Goal: Transaction & Acquisition: Register for event/course

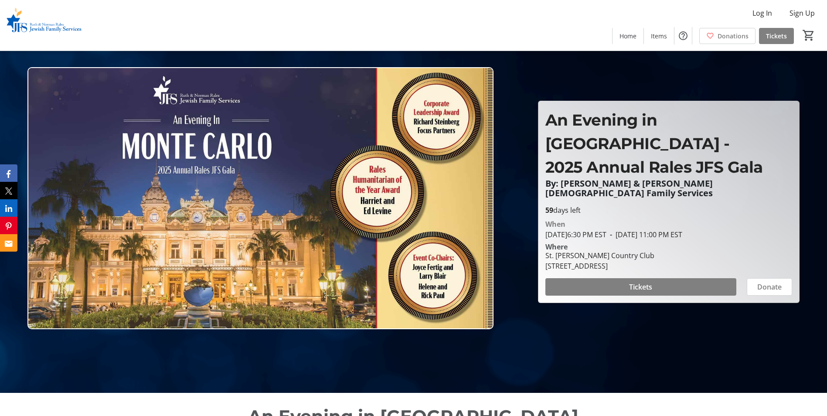
scroll to position [44, 0]
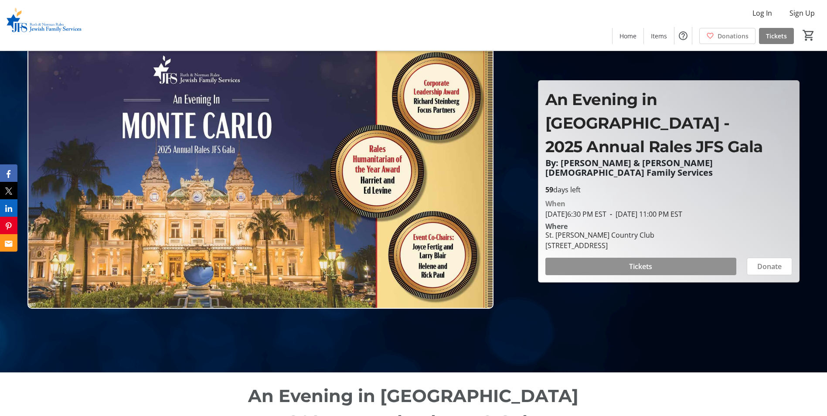
click at [635, 261] on span "Tickets" at bounding box center [640, 266] width 23 height 10
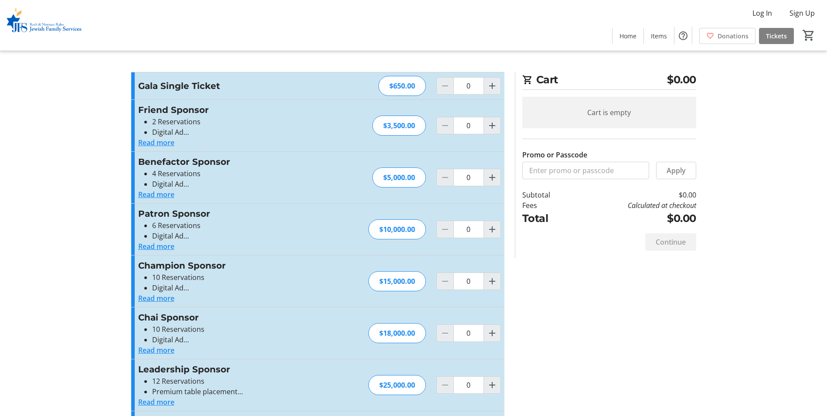
click at [160, 144] on button "Read more" at bounding box center [156, 142] width 36 height 10
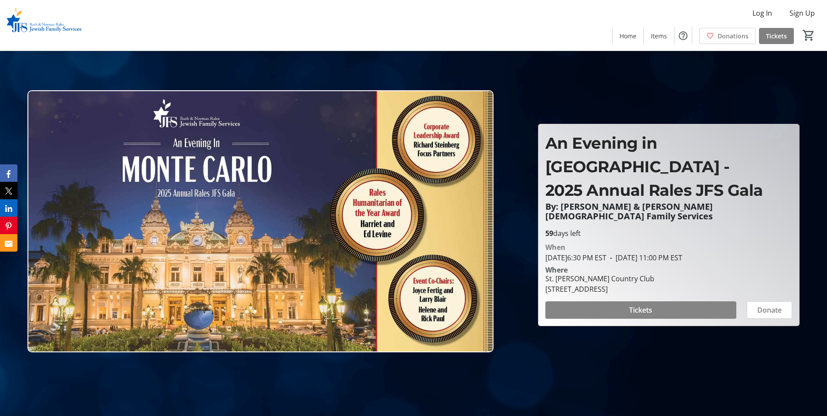
click at [630, 305] on span "Tickets" at bounding box center [640, 310] width 23 height 10
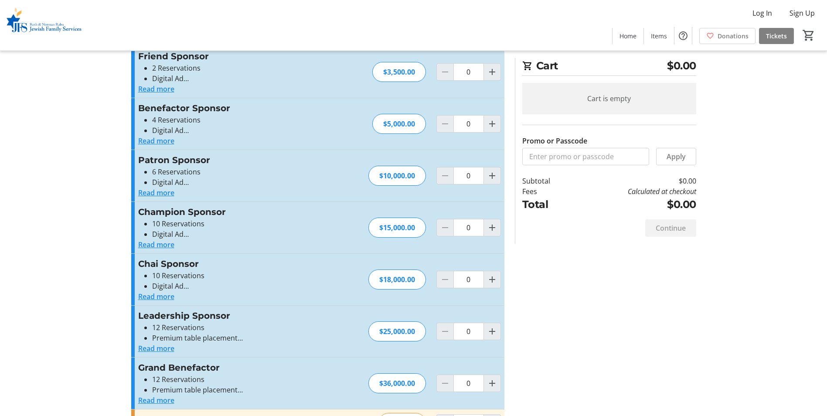
scroll to position [85, 0]
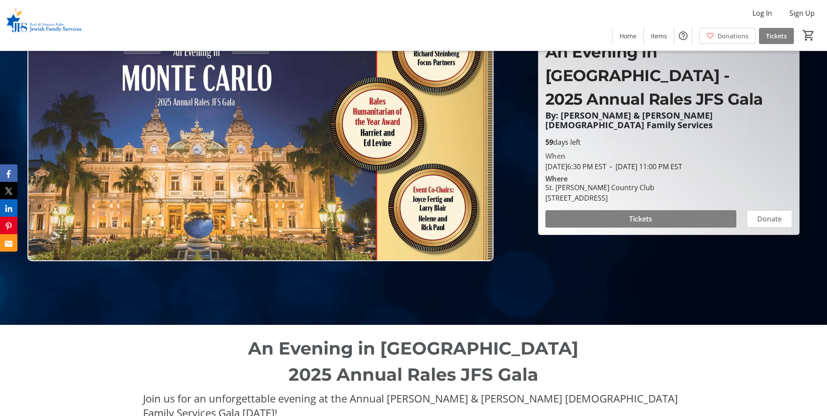
scroll to position [174, 0]
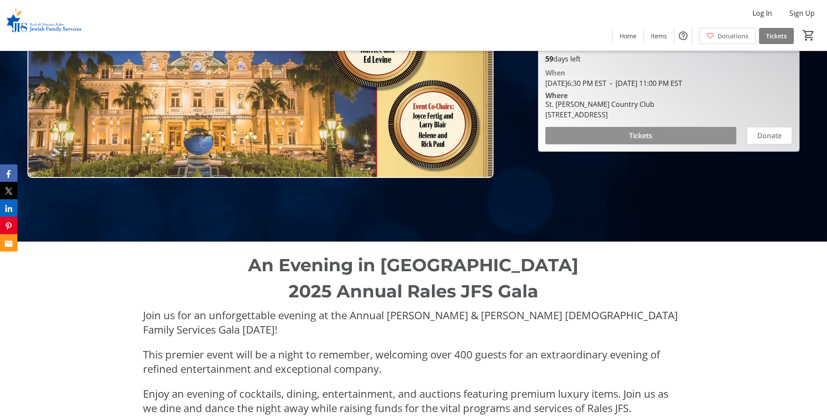
click at [626, 125] on span at bounding box center [640, 135] width 191 height 21
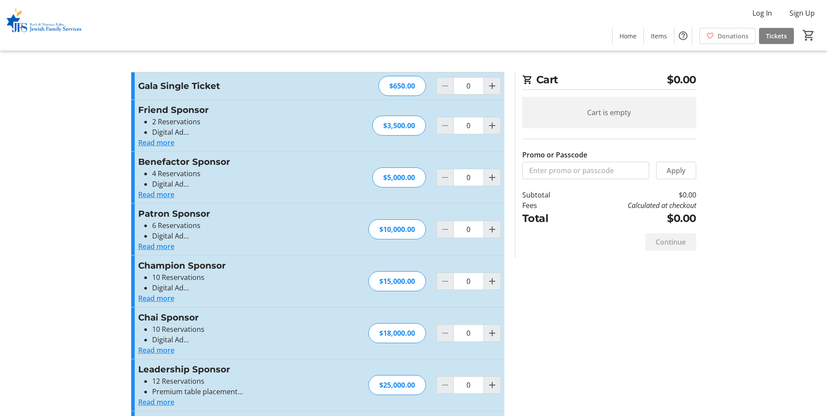
click at [150, 140] on button "Read more" at bounding box center [156, 142] width 36 height 10
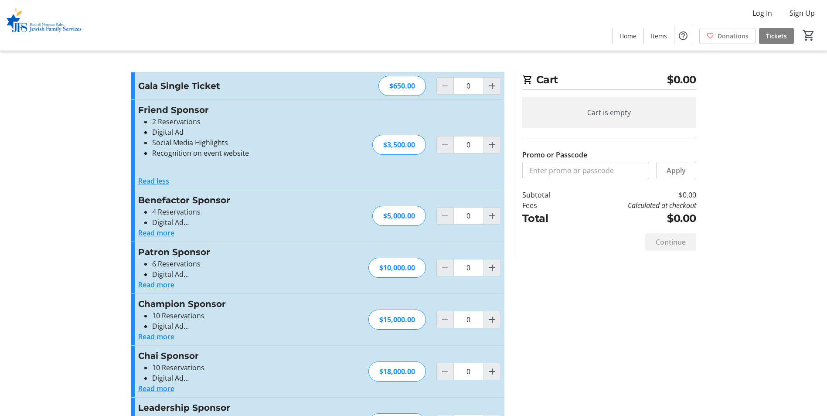
click at [159, 182] on button "Read less" at bounding box center [153, 181] width 31 height 10
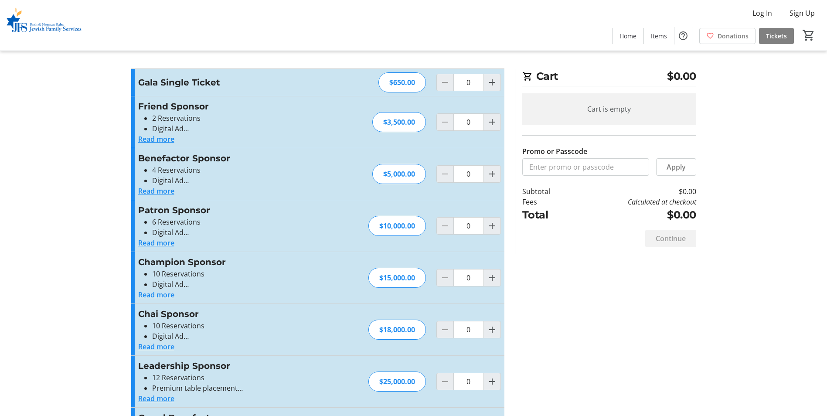
scroll to position [85, 0]
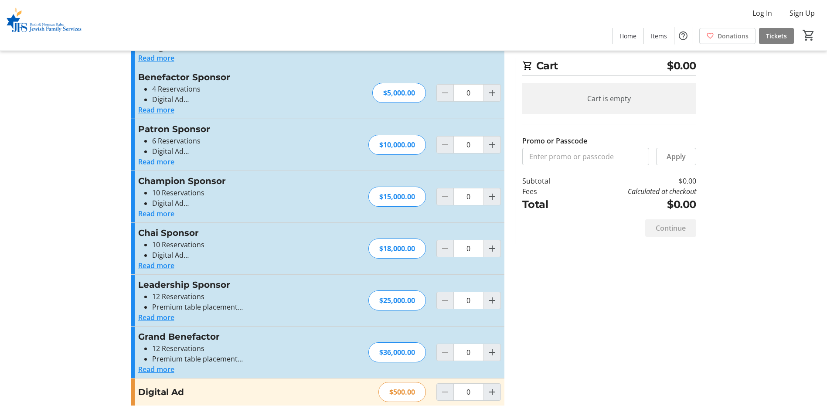
click at [163, 371] on button "Read more" at bounding box center [156, 369] width 36 height 10
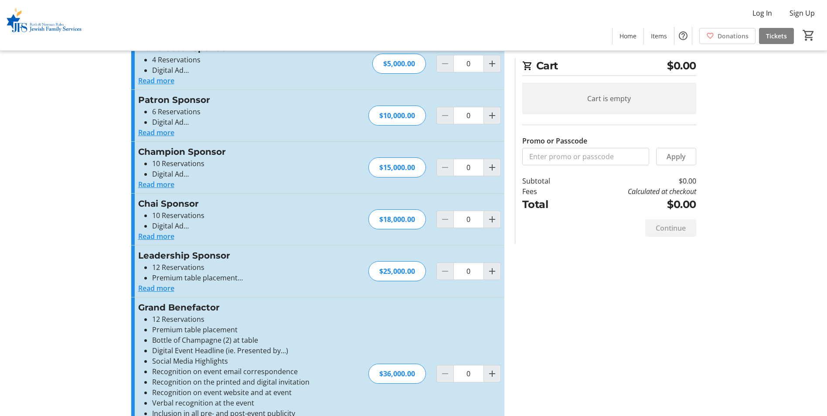
scroll to position [186, 0]
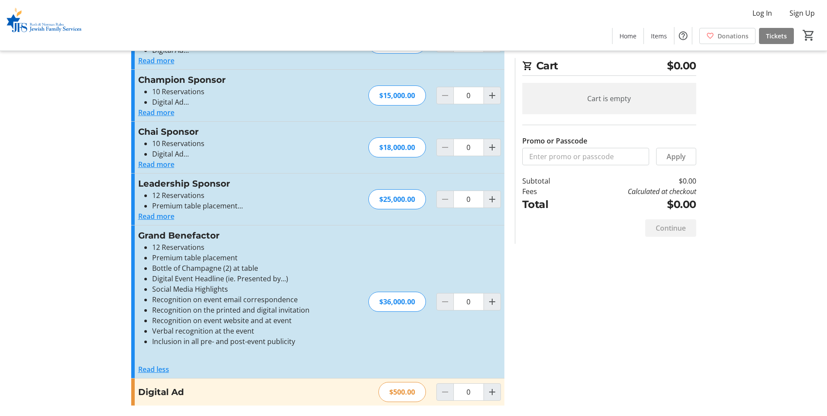
click at [165, 372] on button "Read less" at bounding box center [153, 369] width 31 height 10
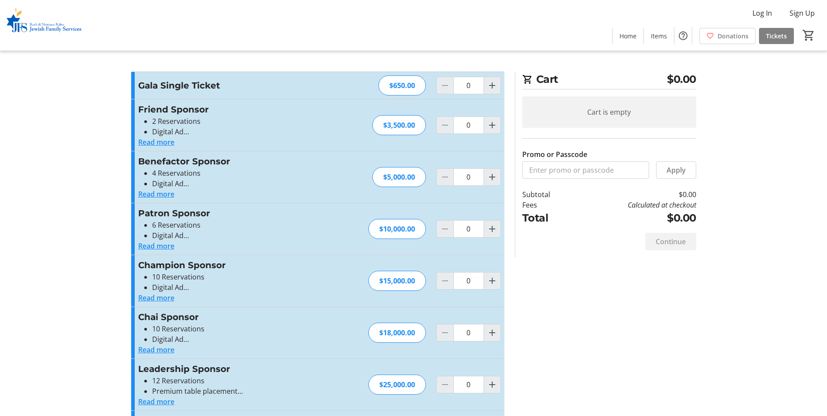
scroll to position [0, 0]
